Goal: Find specific page/section: Find specific page/section

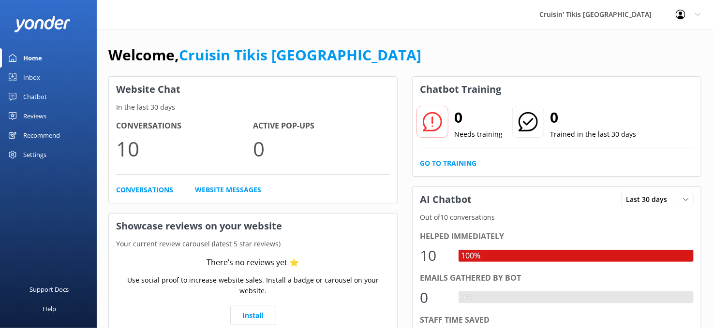
click at [147, 189] on link "Conversations" at bounding box center [144, 190] width 57 height 11
